Goal: Information Seeking & Learning: Learn about a topic

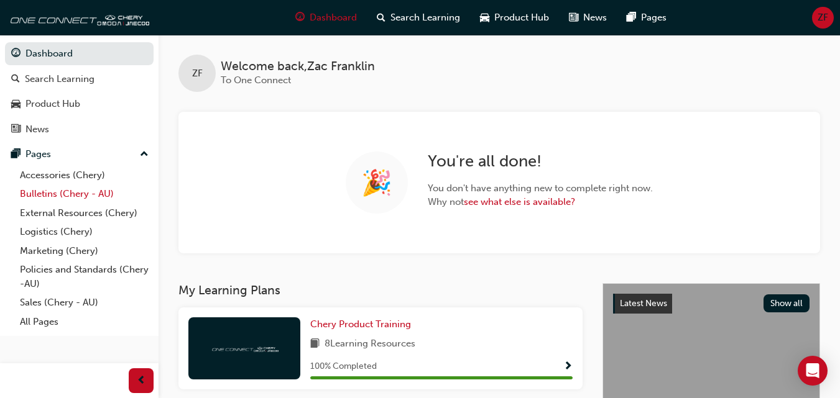
click at [60, 195] on link "Bulletins (Chery - AU)" at bounding box center [84, 194] width 139 height 19
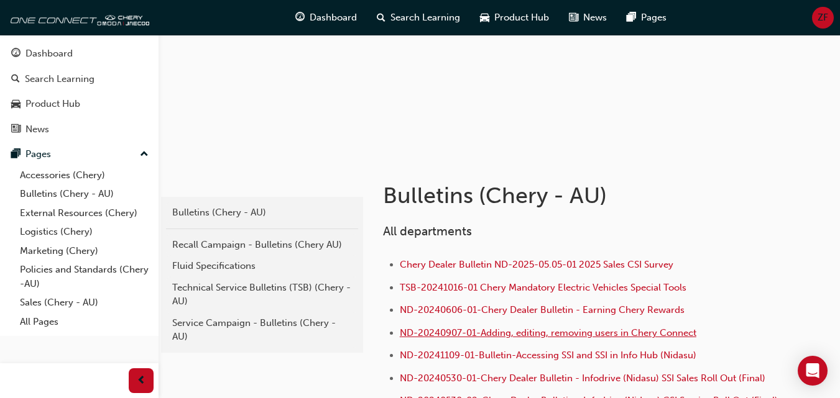
scroll to position [186, 0]
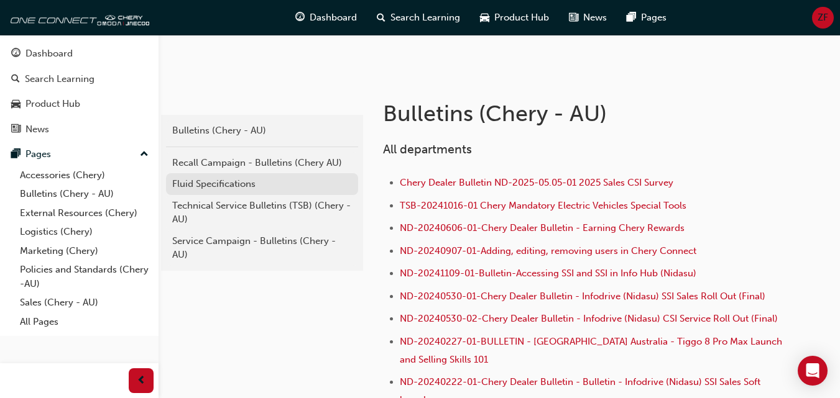
click at [219, 181] on div "Fluid Specifications" at bounding box center [262, 184] width 180 height 14
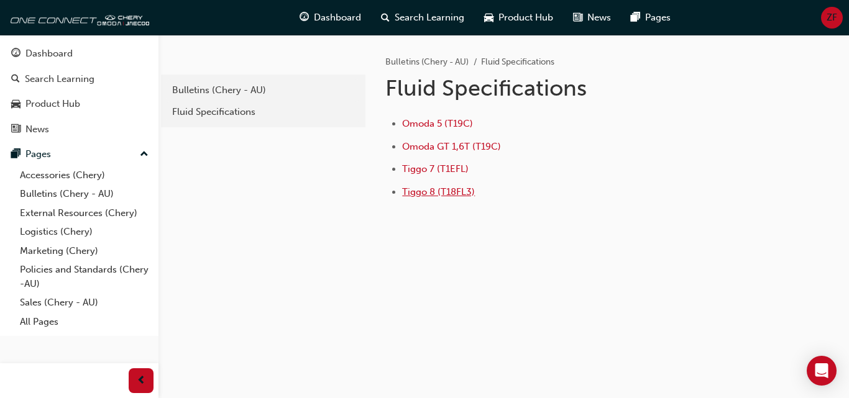
click at [452, 190] on span "Tiggo 8 (T18FL3)" at bounding box center [438, 191] width 73 height 11
click at [253, 91] on div "Bulletins (Chery - AU)" at bounding box center [263, 90] width 182 height 14
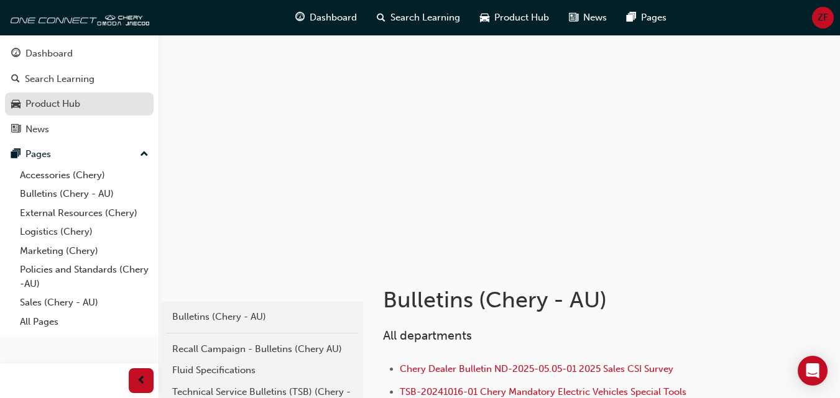
click at [79, 99] on div "Product Hub" at bounding box center [52, 104] width 55 height 14
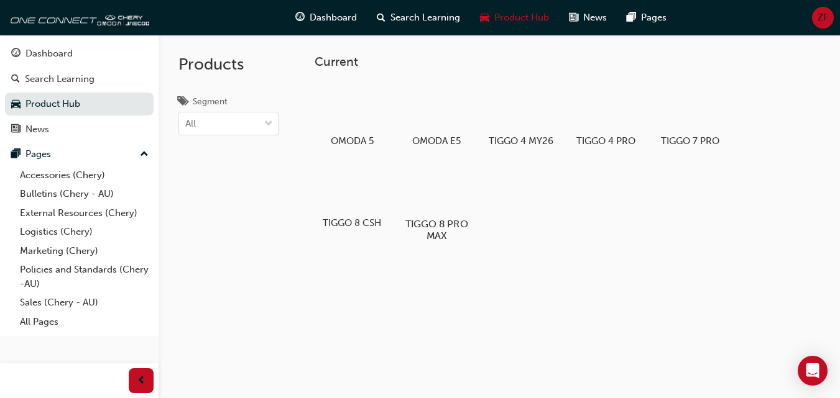
click at [453, 195] on div at bounding box center [436, 188] width 69 height 50
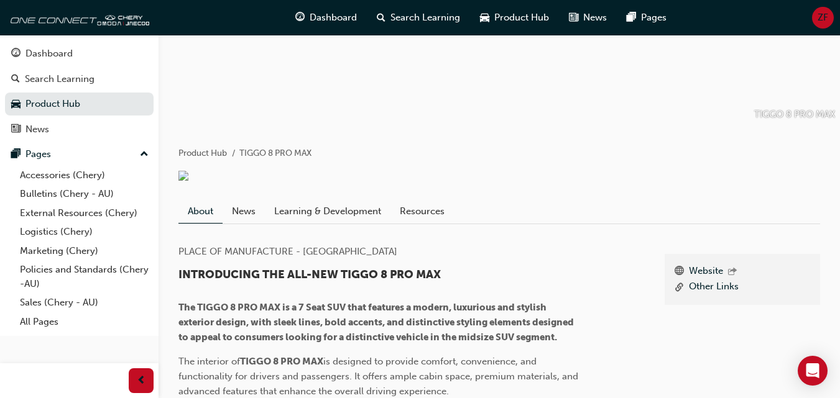
scroll to position [114, 0]
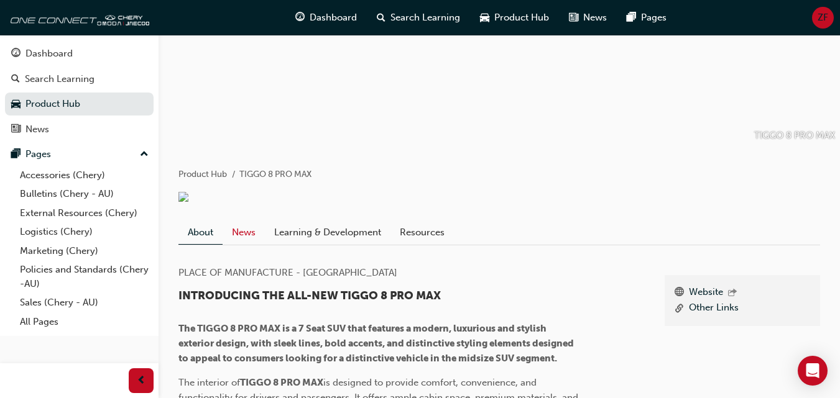
click at [249, 242] on link "News" at bounding box center [243, 233] width 42 height 24
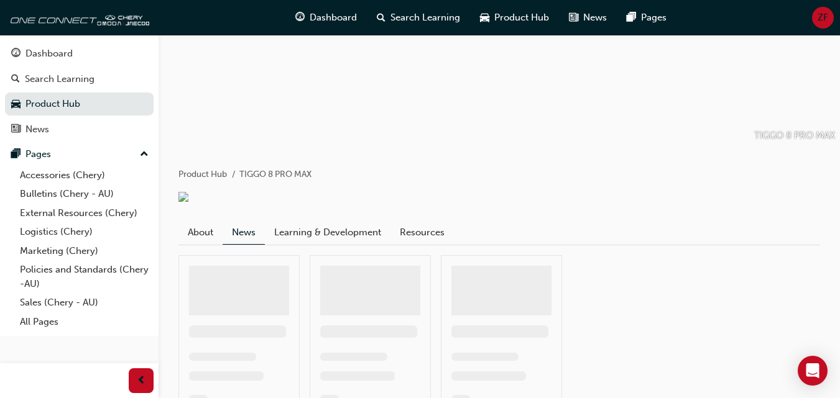
scroll to position [89, 0]
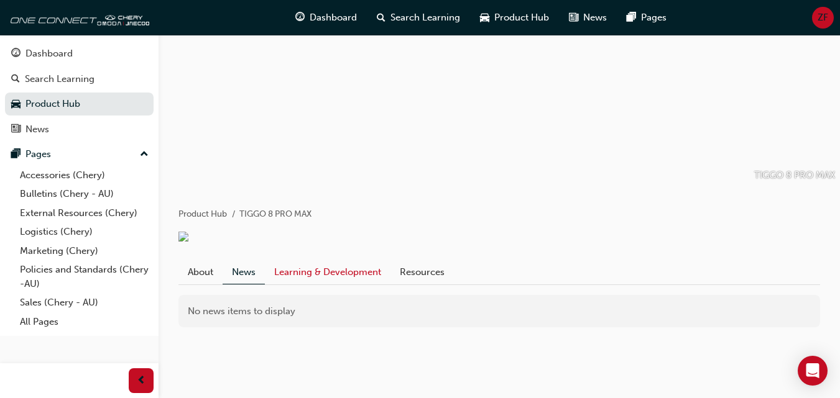
click at [329, 263] on link "Learning & Development" at bounding box center [328, 272] width 126 height 24
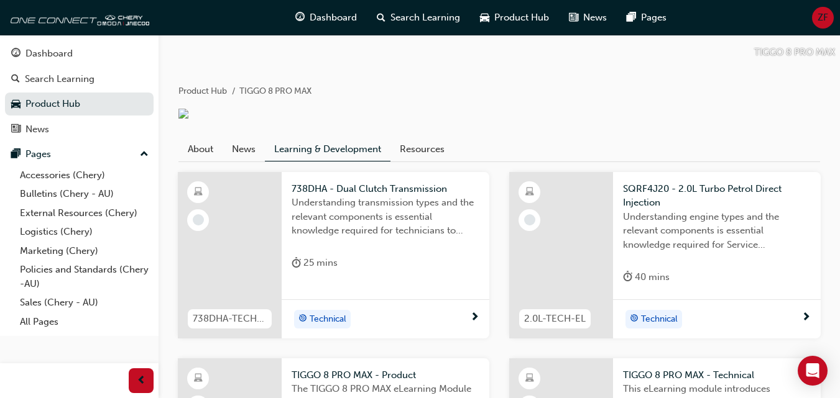
scroll to position [167, 0]
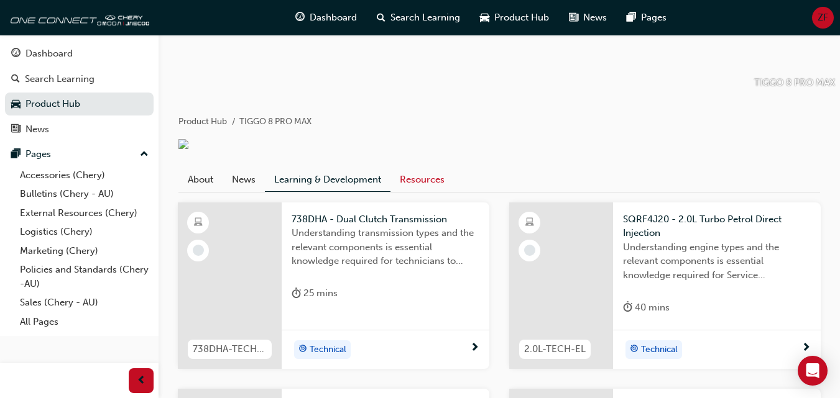
click at [435, 191] on link "Resources" at bounding box center [421, 180] width 63 height 24
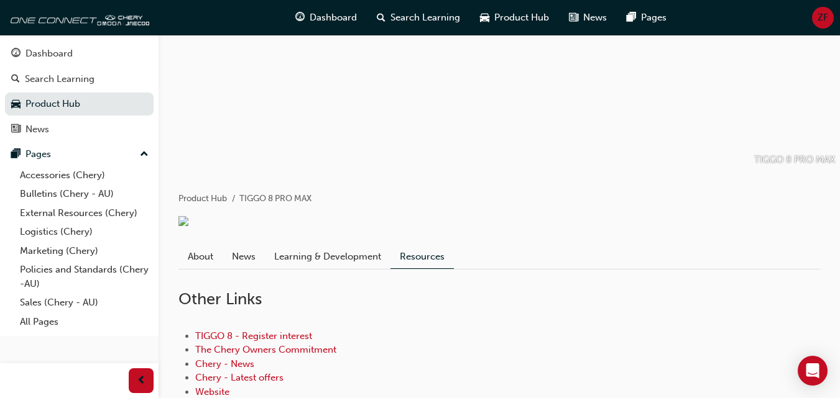
scroll to position [186, 0]
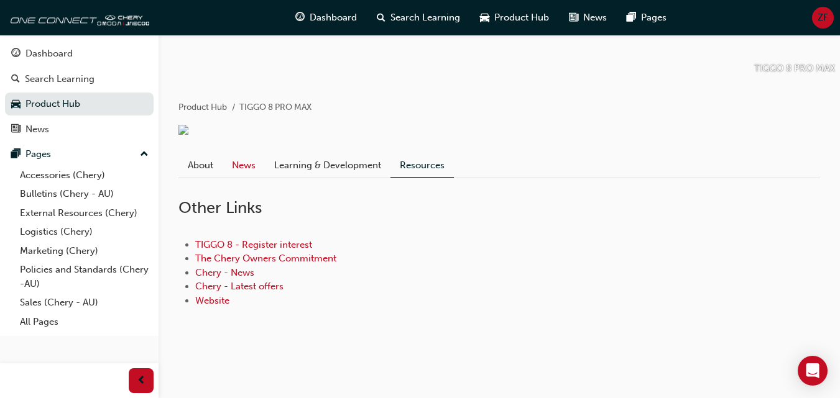
click at [253, 176] on link "News" at bounding box center [243, 165] width 42 height 24
